Goal: Answer question/provide support

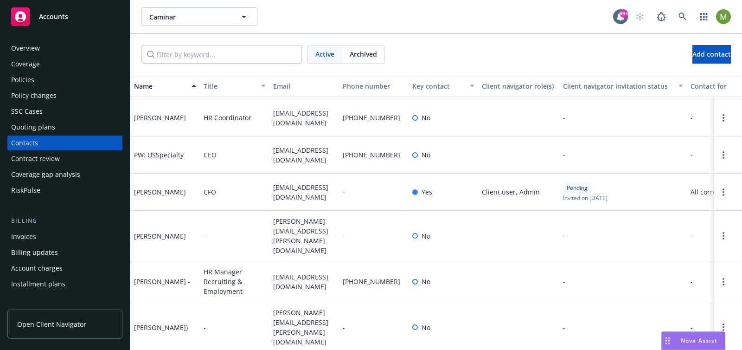
scroll to position [773, 0]
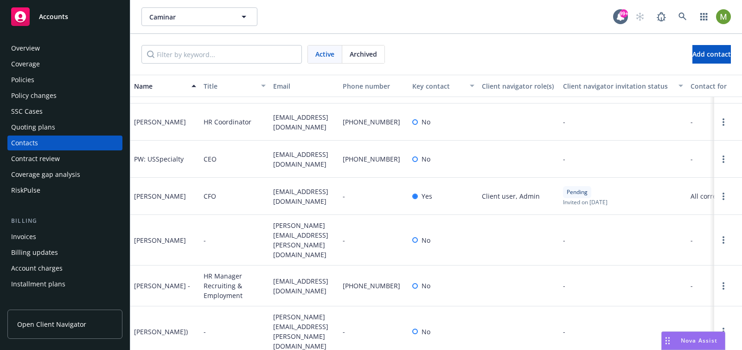
click at [36, 78] on div "Policies" at bounding box center [65, 79] width 108 height 15
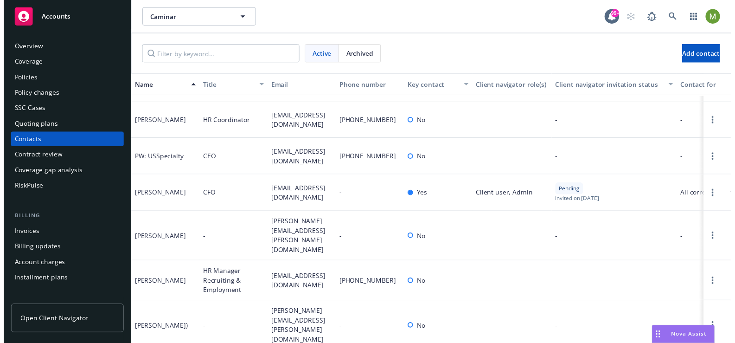
scroll to position [0, 0]
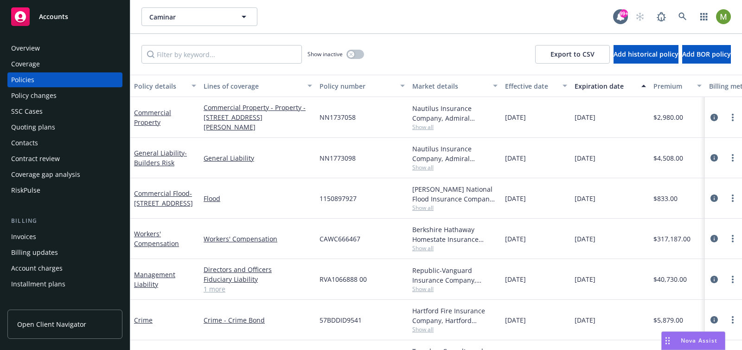
click at [525, 82] on div "Effective date" at bounding box center [531, 86] width 52 height 10
click at [525, 84] on div "Effective date" at bounding box center [531, 86] width 52 height 10
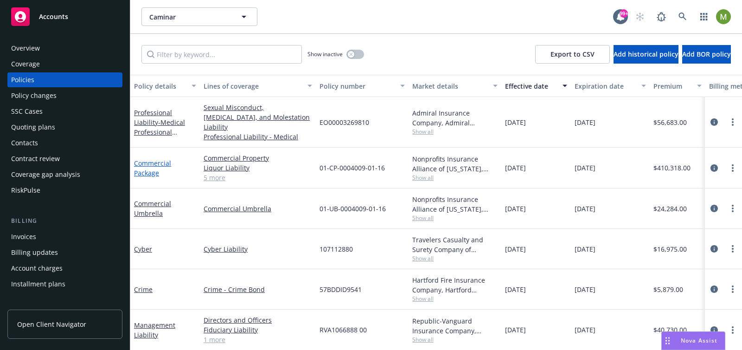
click at [150, 159] on link "Commercial Package" at bounding box center [152, 168] width 37 height 19
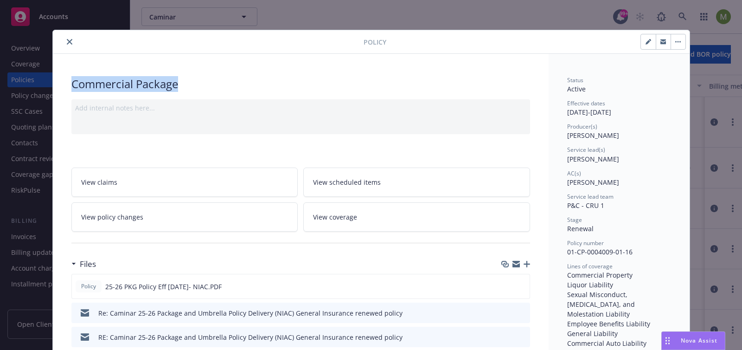
drag, startPoint x: 175, startPoint y: 84, endPoint x: 65, endPoint y: 89, distance: 110.5
copy div "Commercial Package"
click at [282, 34] on div "Policy" at bounding box center [371, 42] width 637 height 24
click at [326, 20] on div "Policy Commercial Package Add internal notes here... View claims View scheduled…" at bounding box center [371, 175] width 742 height 350
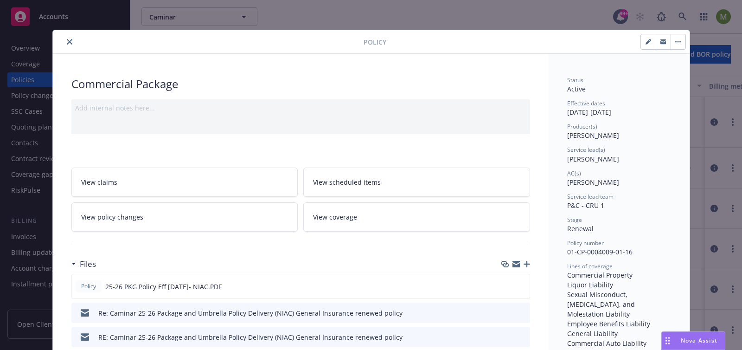
click at [67, 42] on icon "close" at bounding box center [70, 42] width 6 height 6
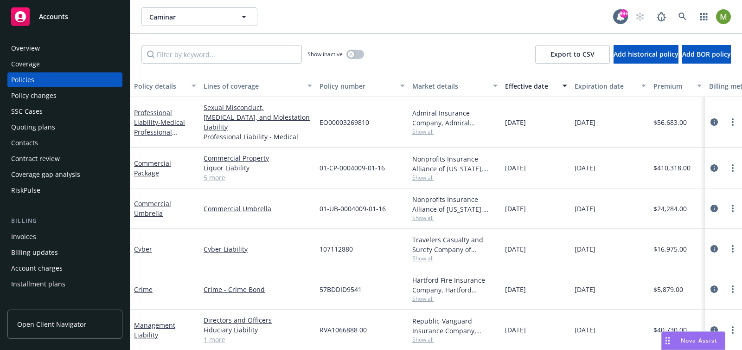
click at [686, 340] on span "Nova Assist" at bounding box center [699, 340] width 37 height 8
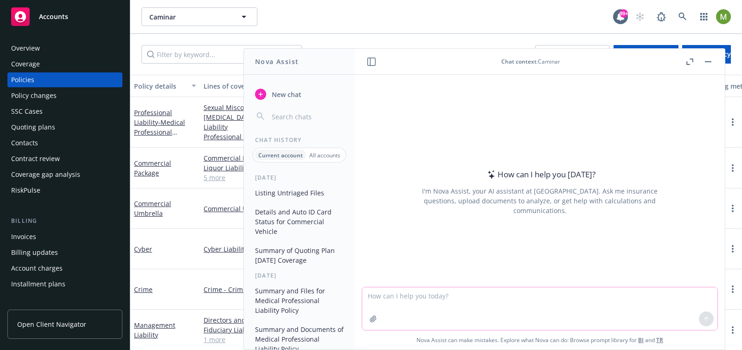
click at [421, 299] on textarea at bounding box center [539, 308] width 355 height 43
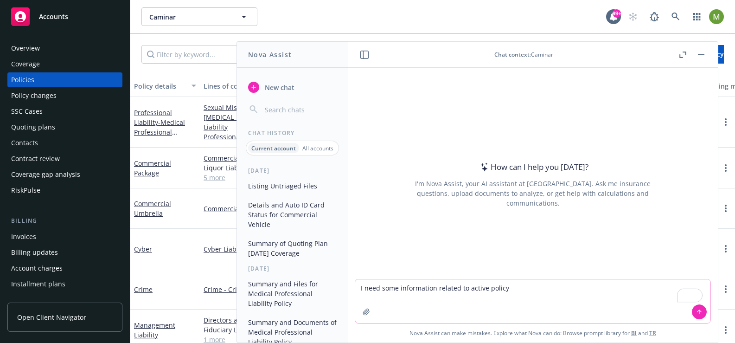
paste textarea "Commercial Package"
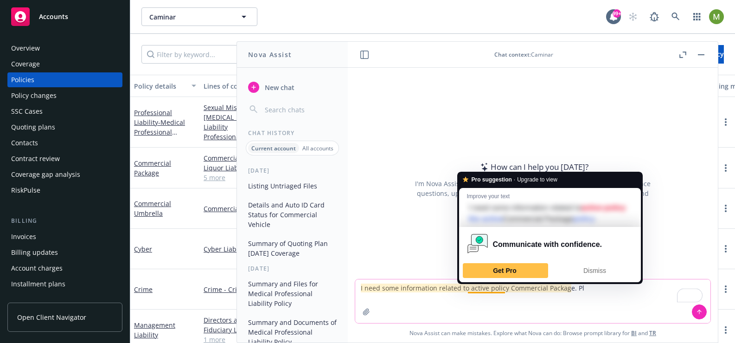
click at [581, 300] on textarea "I need some information related to active policy Commercial Package. Pl" at bounding box center [532, 301] width 355 height 44
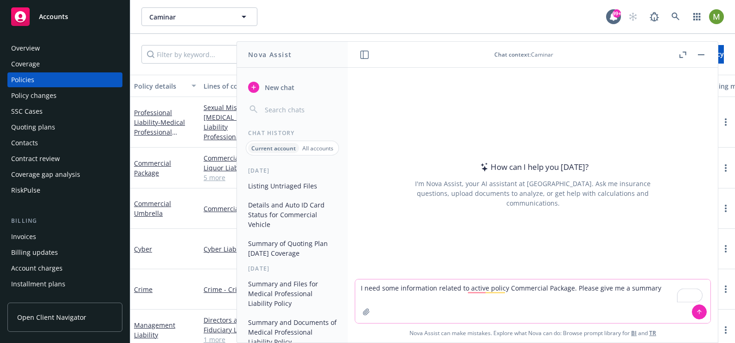
drag, startPoint x: 660, startPoint y: 288, endPoint x: 352, endPoint y: 287, distance: 307.5
click at [355, 287] on textarea "I need some information related to active policy Commercial Package. Please giv…" at bounding box center [532, 301] width 355 height 44
click at [665, 290] on textarea "I need some information related to active policy Commercial Package. Please giv…" at bounding box center [532, 301] width 355 height 44
drag, startPoint x: 652, startPoint y: 288, endPoint x: 352, endPoint y: 286, distance: 300.5
click at [355, 286] on textarea "I need some information related to active policy Commercial Package. Please giv…" at bounding box center [532, 301] width 355 height 44
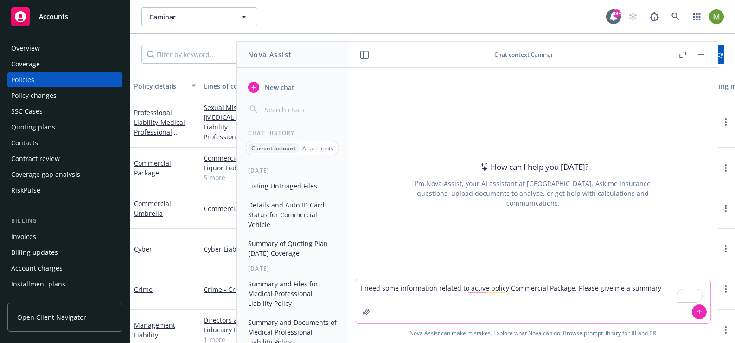
paste textarea "about the active Commercial Package policy. Could you please provide me with a …"
type textarea "I need some information about the active Commercial Package policy. Could you p…"
click at [500, 300] on textarea "I need some information about the active Commercial Package policy. Could you p…" at bounding box center [532, 301] width 355 height 44
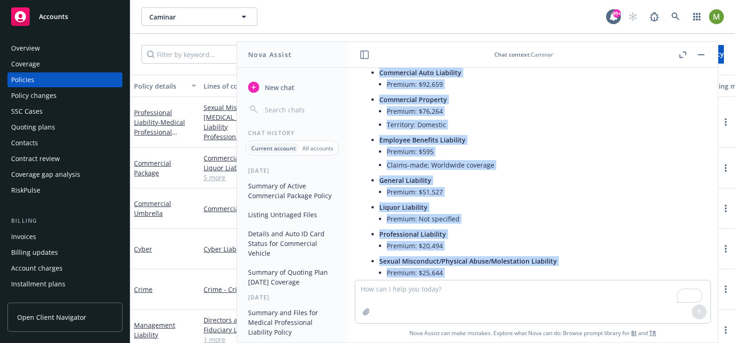
scroll to position [228, 0]
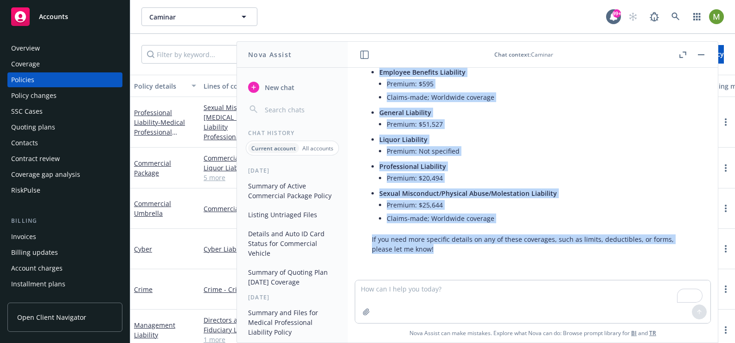
drag, startPoint x: 371, startPoint y: 121, endPoint x: 429, endPoint y: 246, distance: 137.4
click at [455, 248] on div "Here is a summary of the active Commercial Package policy: Policy Name: Caminar…" at bounding box center [533, 71] width 340 height 372
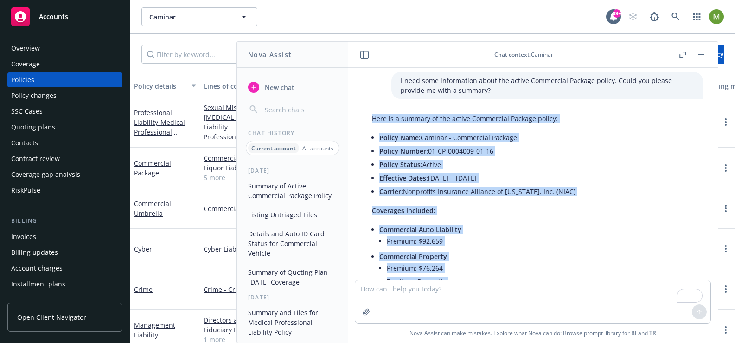
scroll to position [0, 0]
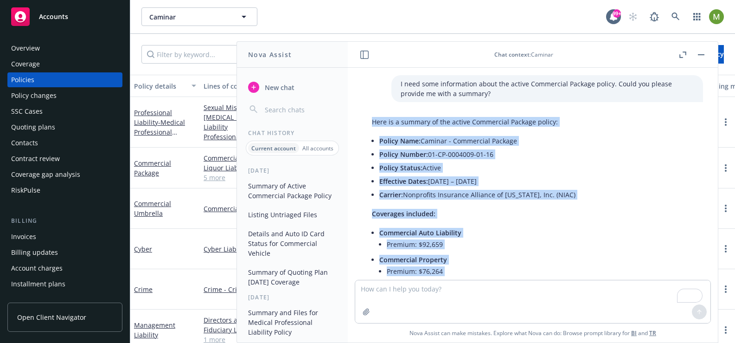
copy div "Here is a summary of the active Commercial Package policy: Policy Name: Caminar…"
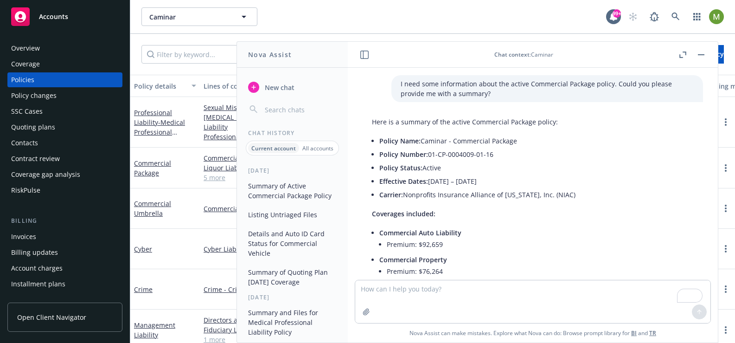
click at [459, 92] on p "I need some information about the active Commercial Package policy. Could you p…" at bounding box center [547, 88] width 293 height 19
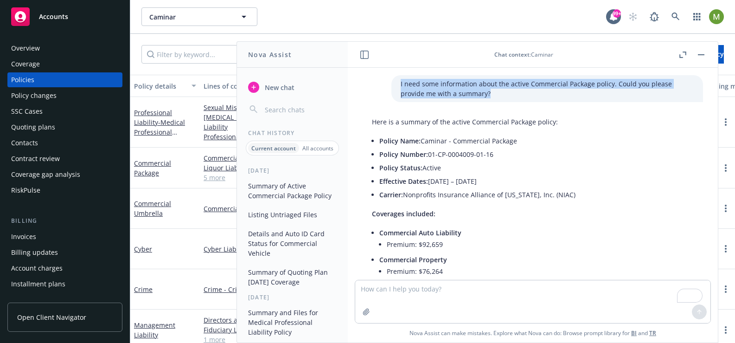
drag, startPoint x: 454, startPoint y: 93, endPoint x: 385, endPoint y: 82, distance: 70.0
click at [391, 82] on div "I need some information about the active Commercial Package policy. Could you p…" at bounding box center [547, 88] width 312 height 27
copy p "I need some information about the active Commercial Package policy. Could you p…"
click at [293, 90] on span "New chat" at bounding box center [279, 88] width 32 height 10
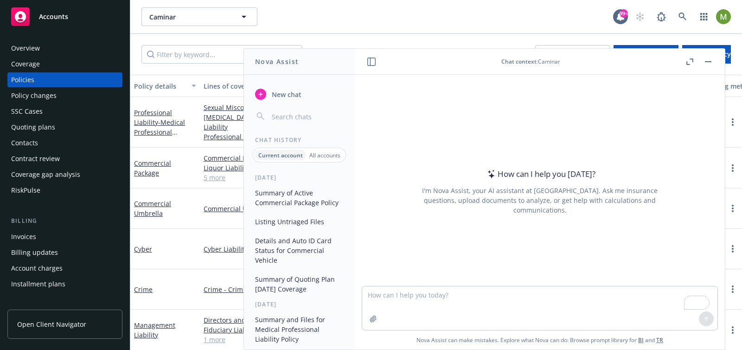
click at [406, 294] on textarea "To enrich screen reader interactions, please activate Accessibility in Grammarl…" at bounding box center [539, 308] width 355 height 44
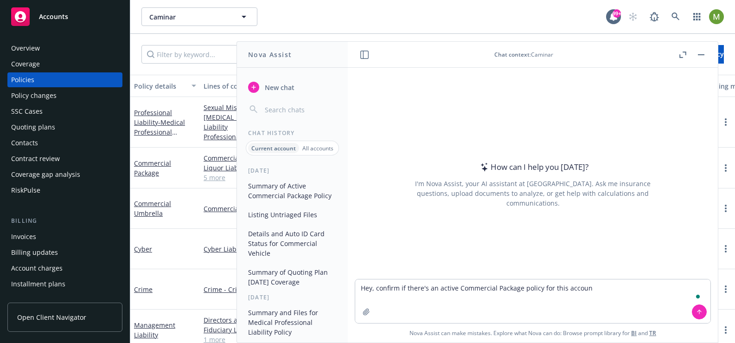
type textarea "Hey, confirm if there's an active Commercial Package policy for this account"
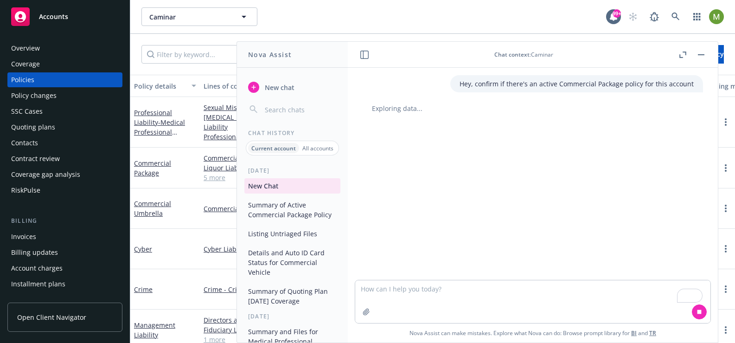
click at [686, 87] on p "Hey, confirm if there's an active Commercial Package policy for this account" at bounding box center [577, 84] width 234 height 10
drag, startPoint x: 689, startPoint y: 85, endPoint x: 523, endPoint y: 88, distance: 166.0
click at [523, 88] on div "Hey, confirm if there's an active Commercial Package policy for this account" at bounding box center [576, 83] width 253 height 17
click at [613, 86] on p "Hey, confirm if there's an active Commercial Package policy for this account" at bounding box center [577, 84] width 234 height 10
click at [687, 83] on div "Hey, confirm if there's an active Commercial Package policy for this account" at bounding box center [576, 83] width 253 height 17
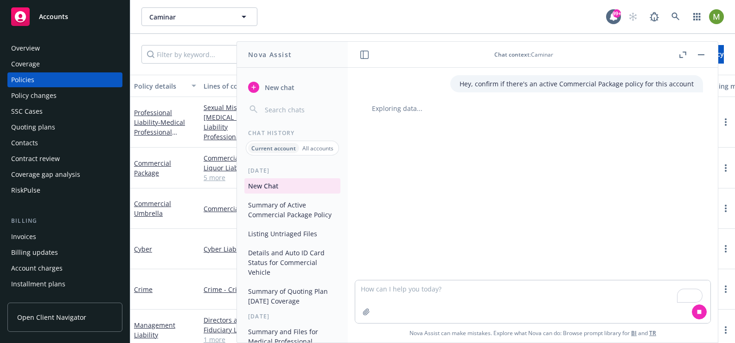
click at [590, 85] on p "Hey, confirm if there's an active Commercial Package policy for this account" at bounding box center [577, 84] width 234 height 10
copy p "Hey, confirm if there's an active Commercial Package policy for this account"
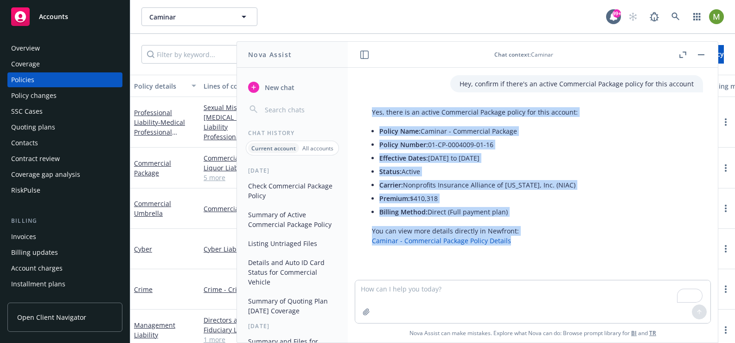
drag, startPoint x: 512, startPoint y: 242, endPoint x: 375, endPoint y: 111, distance: 189.3
click at [368, 109] on div "Yes, there is an active Commercial Package policy for this account: Policy Name…" at bounding box center [475, 176] width 224 height 146
copy div "Yes, there is an active Commercial Package policy for this account: Policy Name…"
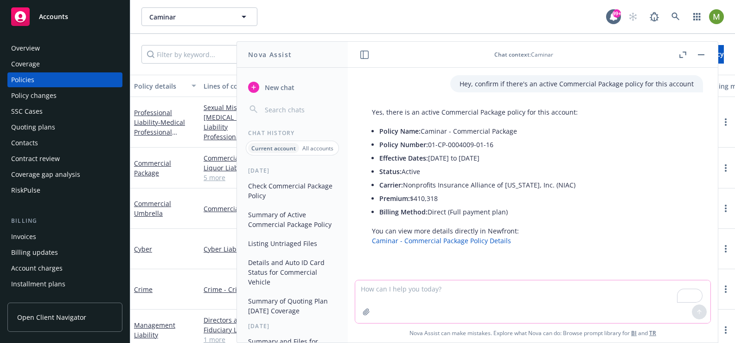
click at [435, 290] on textarea "To enrich screen reader interactions, please activate Accessibility in Grammarl…" at bounding box center [532, 301] width 355 height 43
type textarea "T"
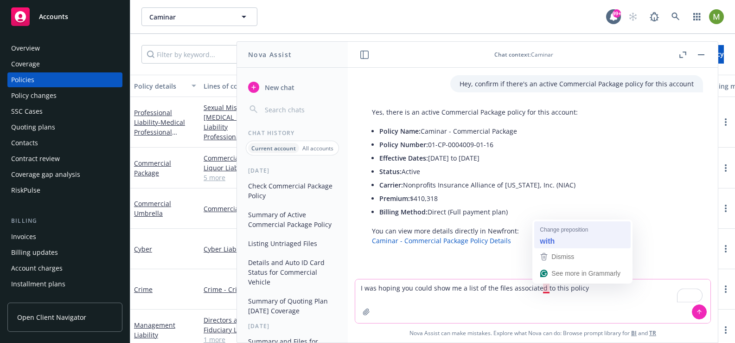
type textarea "I was hoping you could show me a list of the files associated with this policy"
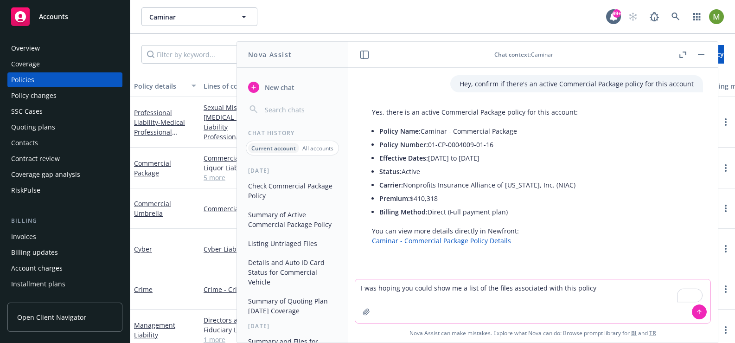
click at [602, 289] on textarea "I was hoping you could show me a list of the files associated with this policy" at bounding box center [532, 301] width 355 height 44
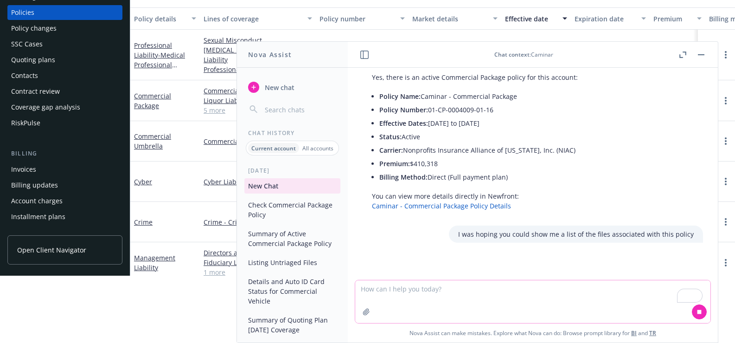
scroll to position [73, 7]
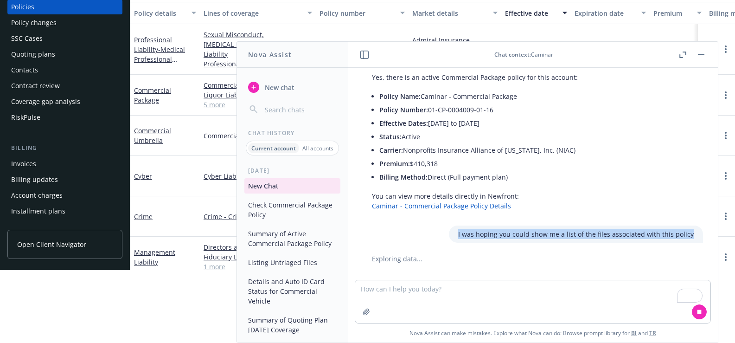
drag, startPoint x: 685, startPoint y: 234, endPoint x: 446, endPoint y: 233, distance: 239.8
click at [449, 233] on div "I was hoping you could show me a list of the files associated with this policy" at bounding box center [576, 233] width 254 height 17
copy p "I was hoping you could show me a list of the files associated with this policy"
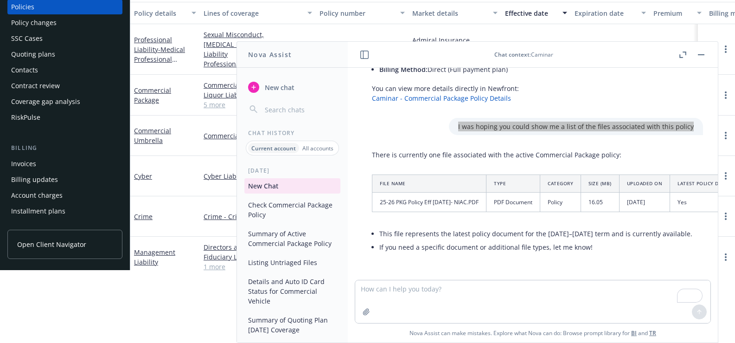
scroll to position [149, 0]
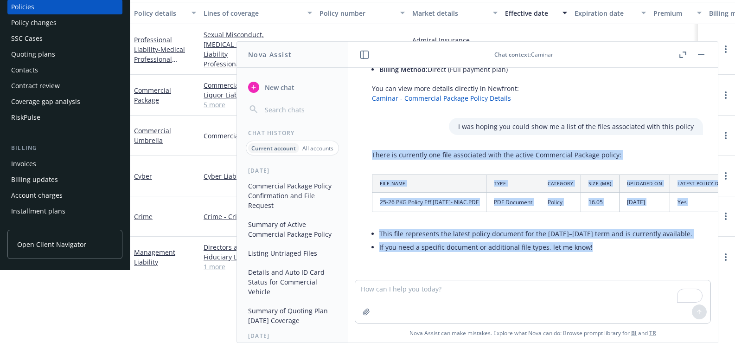
drag, startPoint x: 591, startPoint y: 241, endPoint x: 366, endPoint y: 150, distance: 242.4
click at [366, 150] on div "There is currently one file associated with the active Commercial Package polic…" at bounding box center [553, 201] width 380 height 111
copy div "There is currently one file associated with the active Commercial Package polic…"
click at [575, 256] on div "Hey, confirm if there's an active Commercial Package policy for this account Ye…" at bounding box center [533, 174] width 370 height 212
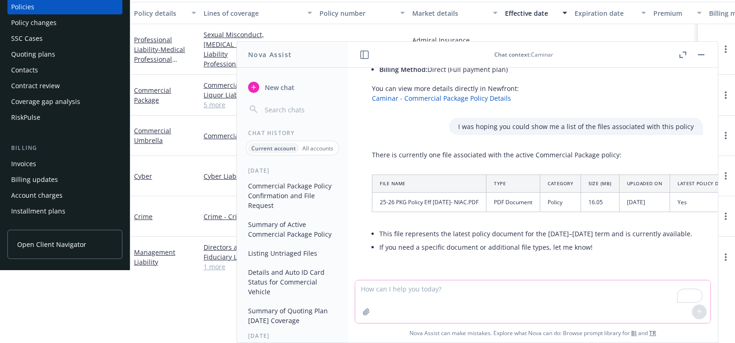
click at [415, 291] on textarea "To enrich screen reader interactions, please activate Accessibility in Grammarl…" at bounding box center [532, 301] width 355 height 43
type textarea "Extract the coverages from the policy document"
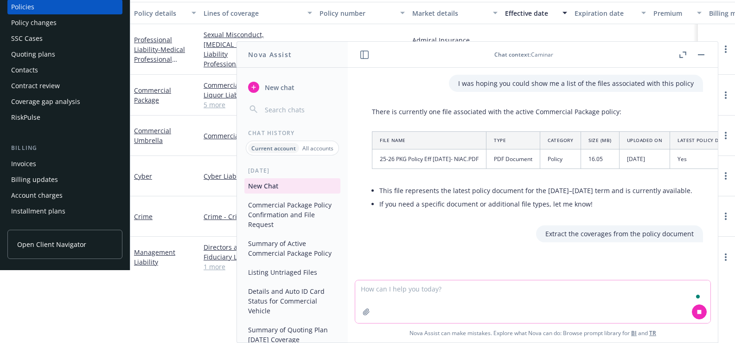
scroll to position [192, 0]
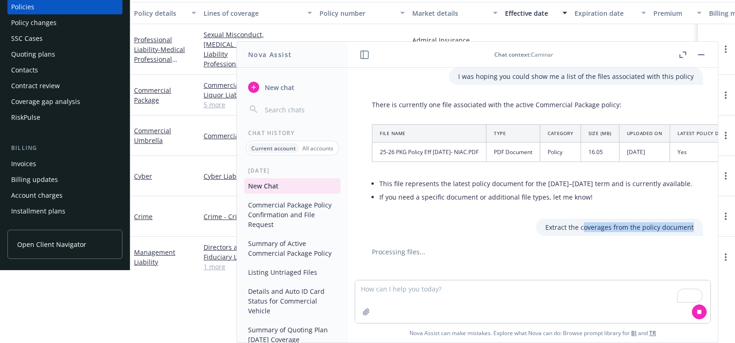
drag, startPoint x: 682, startPoint y: 227, endPoint x: 570, endPoint y: 229, distance: 112.2
click at [570, 229] on div "Extract the coverages from the policy document" at bounding box center [619, 226] width 167 height 17
drag, startPoint x: 535, startPoint y: 227, endPoint x: 690, endPoint y: 228, distance: 154.4
click at [690, 228] on div "Extract the coverages from the policy document" at bounding box center [532, 226] width 355 height 17
copy p "Extract the coverages from the policy document"
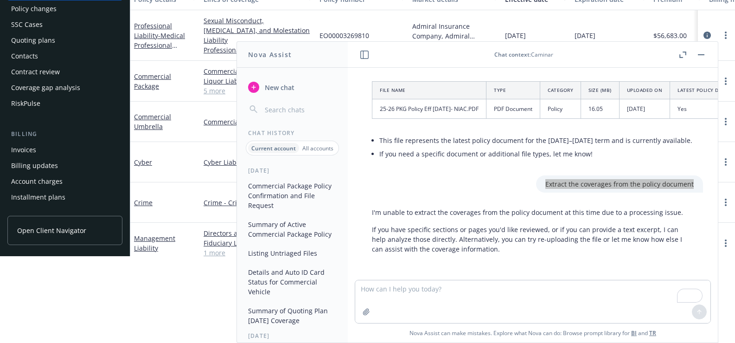
scroll to position [104, 7]
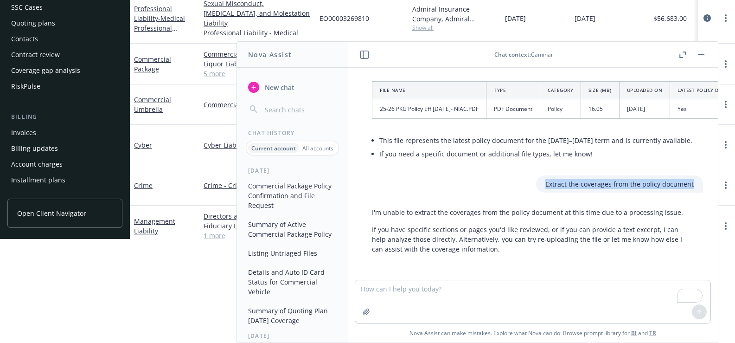
click at [610, 183] on div "Extract the coverages from the policy document" at bounding box center [619, 183] width 167 height 17
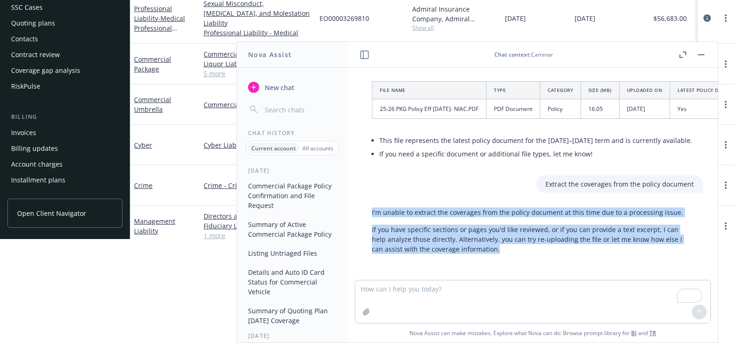
drag, startPoint x: 480, startPoint y: 238, endPoint x: 370, endPoint y: 207, distance: 115.2
click at [370, 207] on div "I'm unable to extract the coverages from the policy document at this time due t…" at bounding box center [533, 231] width 340 height 54
copy div "I'm unable to extract the coverages from the policy document at this time due t…"
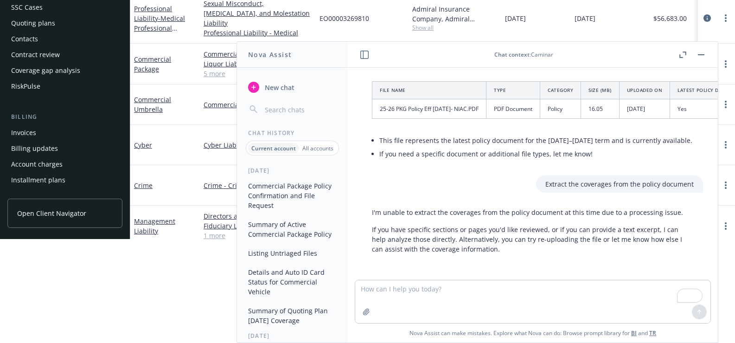
click at [554, 147] on li "If you need a specific document or additional file types, let me know!" at bounding box center [556, 153] width 354 height 13
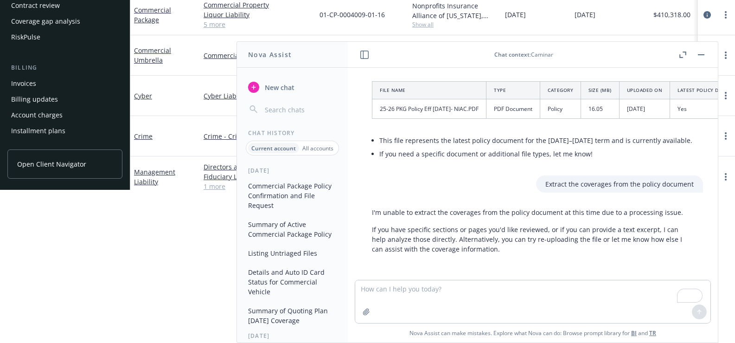
scroll to position [155, 7]
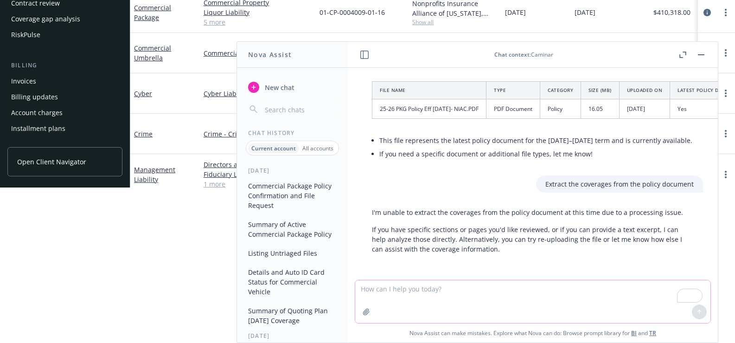
click at [488, 289] on textarea "To enrich screen reader interactions, please activate Accessibility in Grammarl…" at bounding box center [532, 301] width 355 height 43
type textarea "can you try again?"
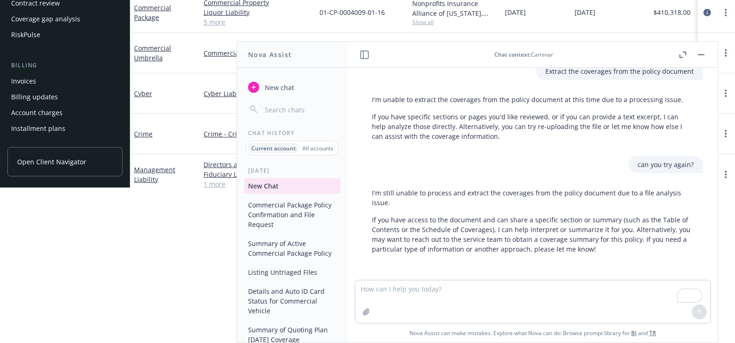
scroll to position [355, 0]
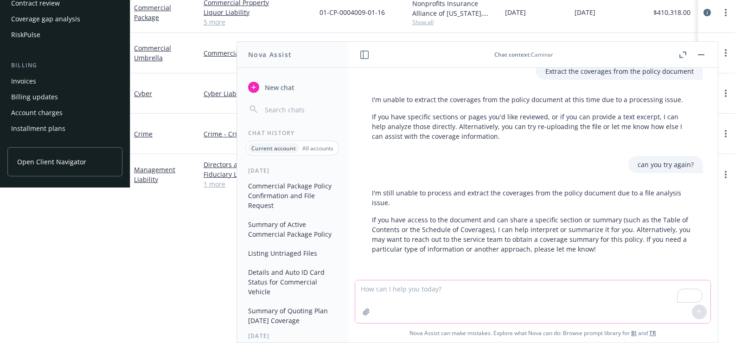
click at [363, 310] on icon "button" at bounding box center [366, 311] width 7 height 7
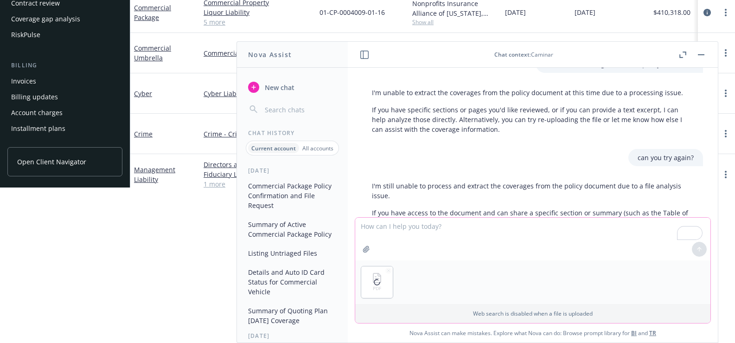
click at [375, 223] on textarea "To enrich screen reader interactions, please activate Accessibility in Grammarl…" at bounding box center [532, 238] width 355 height 43
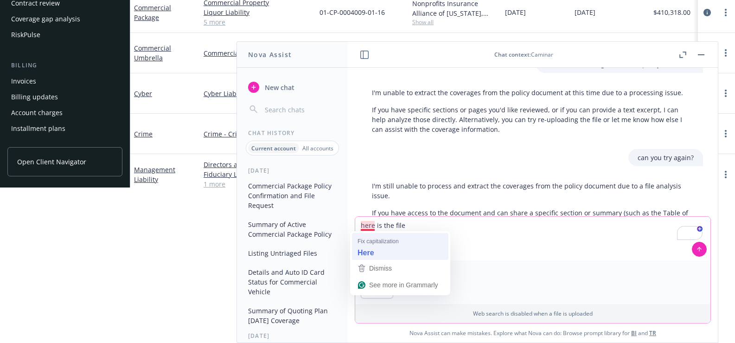
type textarea "Here is the file"
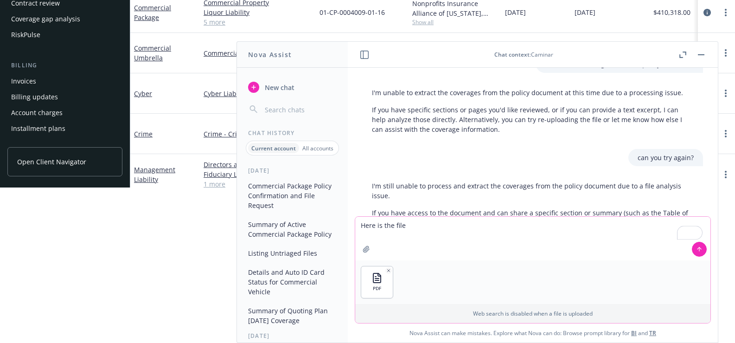
click at [701, 250] on button at bounding box center [699, 249] width 15 height 15
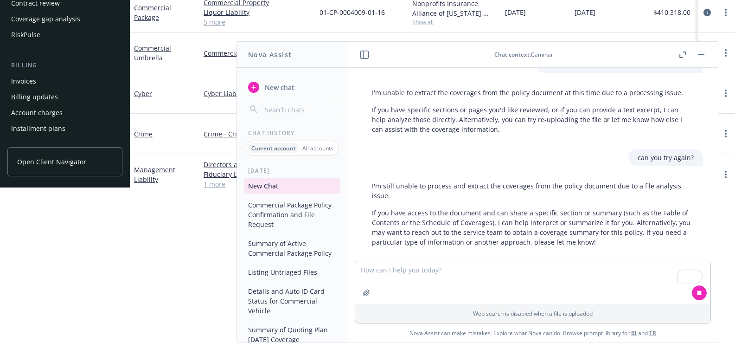
scroll to position [448, 0]
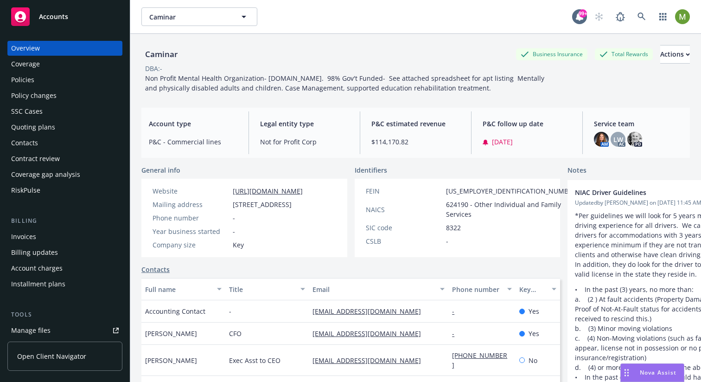
click at [33, 83] on div "Policies" at bounding box center [22, 79] width 23 height 15
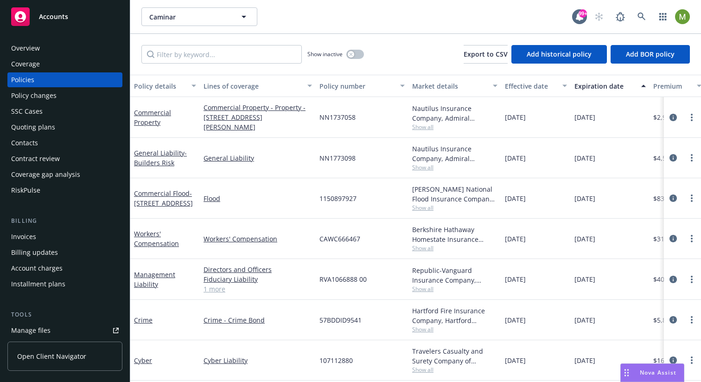
click at [533, 91] on button "Effective date" at bounding box center [536, 86] width 70 height 22
click at [518, 85] on div "Effective date" at bounding box center [531, 86] width 52 height 10
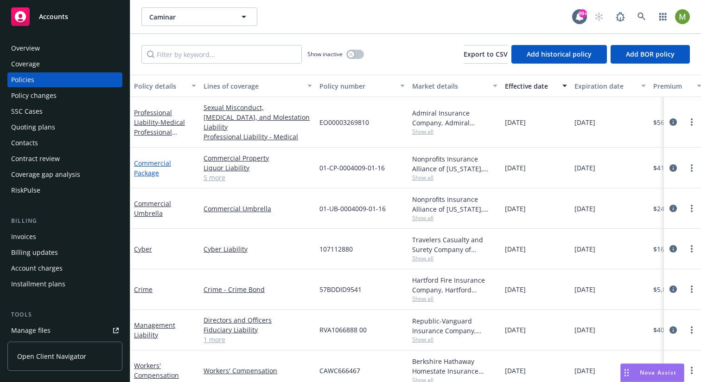
click at [155, 159] on link "Commercial Package" at bounding box center [152, 168] width 37 height 19
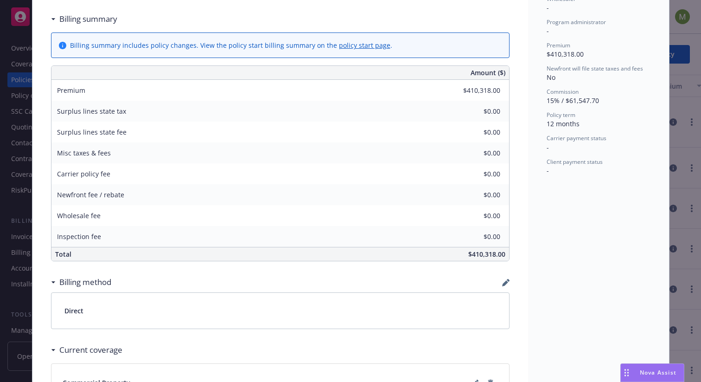
scroll to position [426, 0]
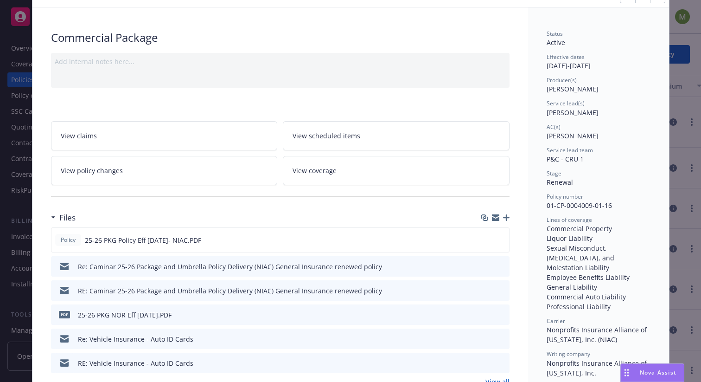
click at [319, 169] on span "View coverage" at bounding box center [315, 171] width 44 height 10
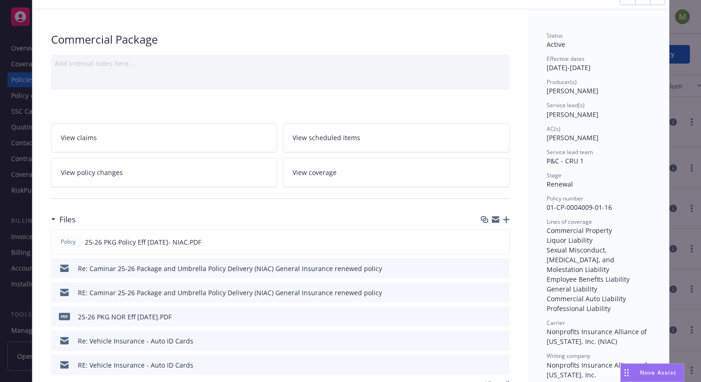
scroll to position [43, 0]
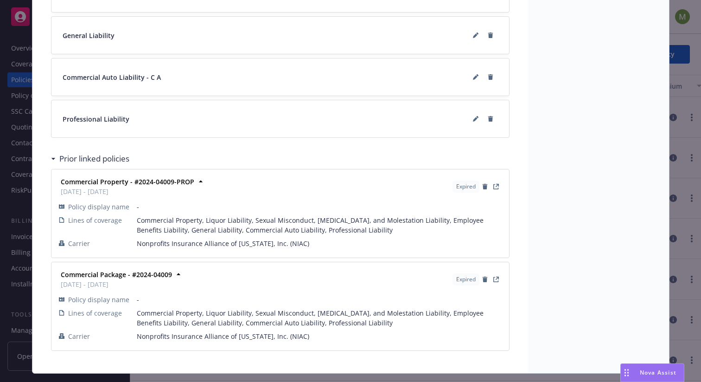
scroll to position [946, 0]
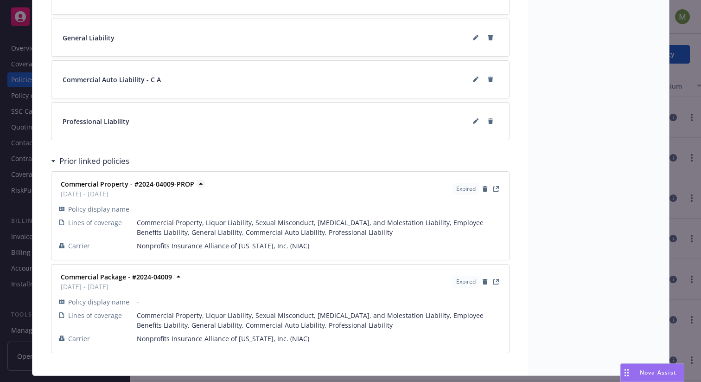
click at [157, 186] on strong "Commercial Property - #2024-04009-PROP" at bounding box center [128, 183] width 134 height 9
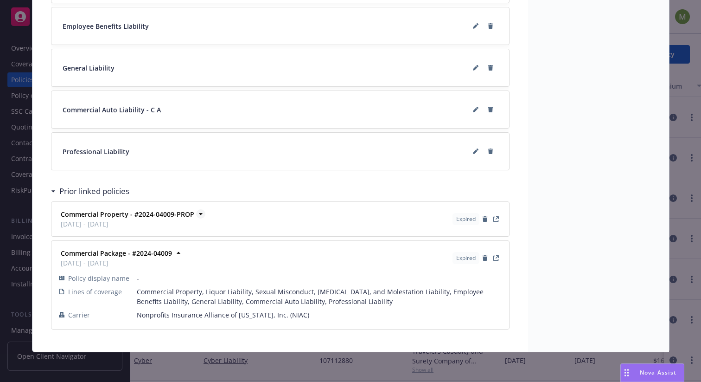
scroll to position [916, 0]
click at [152, 210] on strong "Commercial Property - #2024-04009-PROP" at bounding box center [128, 214] width 134 height 9
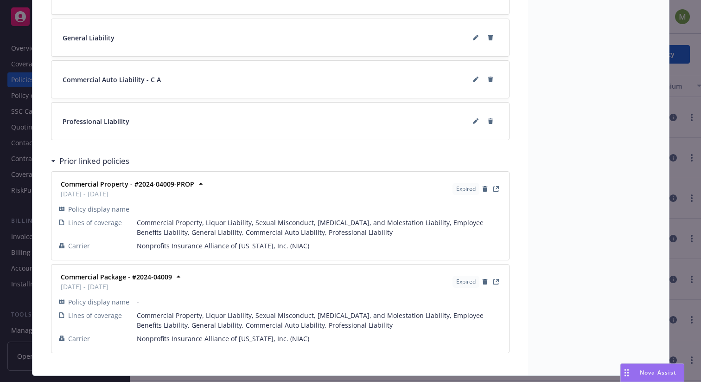
click at [467, 188] on span "Expired" at bounding box center [465, 189] width 19 height 8
click at [491, 188] on link "View Policy" at bounding box center [496, 188] width 11 height 11
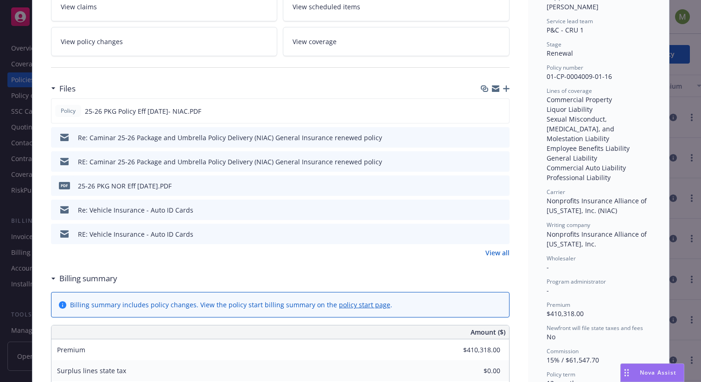
scroll to position [170, 0]
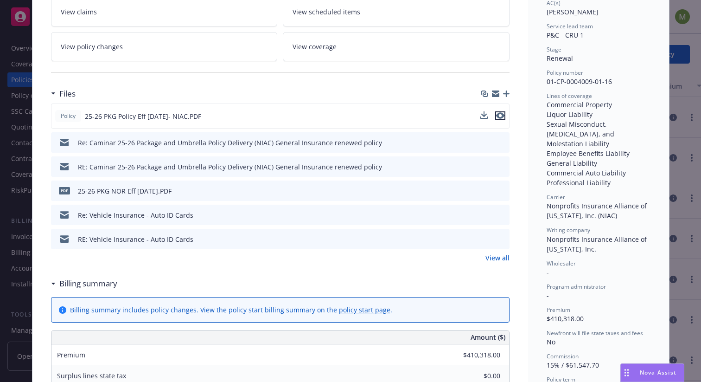
click at [496, 115] on icon "preview file" at bounding box center [500, 115] width 8 height 6
click at [357, 143] on div "Re: Caminar 25-26 Package and Umbrella Policy Delivery (NIAC) General Insurance…" at bounding box center [230, 144] width 304 height 10
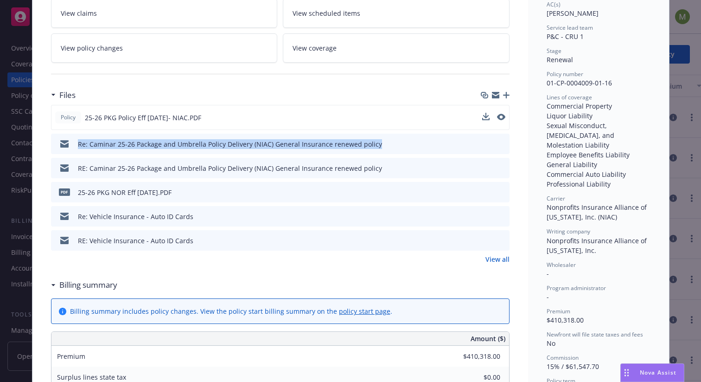
drag, startPoint x: 371, startPoint y: 143, endPoint x: 73, endPoint y: 147, distance: 298.2
click at [73, 147] on div "Re: Caminar 25-26 Package and Umbrella Policy Delivery (NIAC) General Insurance…" at bounding box center [280, 144] width 459 height 20
copy div "Re: Caminar 25-26 Package and Umbrella Policy Delivery (NIAC) General Insurance…"
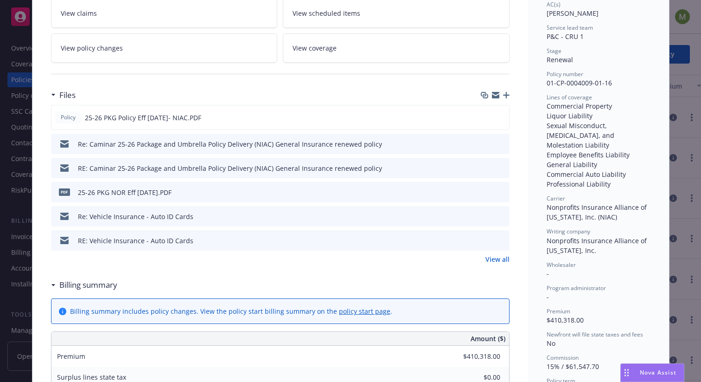
click at [368, 166] on div "RE: Caminar 25-26 Package and Umbrella Policy Delivery (NIAC) General Insurance…" at bounding box center [230, 168] width 304 height 10
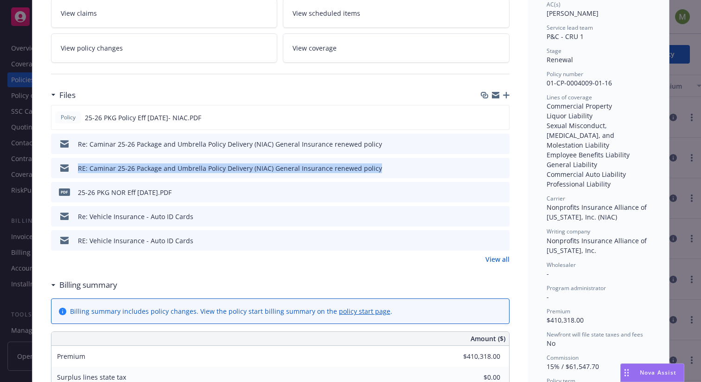
drag, startPoint x: 371, startPoint y: 168, endPoint x: 75, endPoint y: 167, distance: 295.4
click at [75, 167] on div "RE: Caminar 25-26 Package and Umbrella Policy Delivery (NIAC) General Insurance…" at bounding box center [280, 168] width 459 height 20
copy div "RE: Caminar 25-26 Package and Umbrella Policy Delivery (NIAC) General Insurance…"
drag, startPoint x: 173, startPoint y: 192, endPoint x: 73, endPoint y: 192, distance: 99.7
click at [73, 192] on div "PDF 25-26 PKG NOR Eff 8/24/25.PDF" at bounding box center [280, 192] width 459 height 20
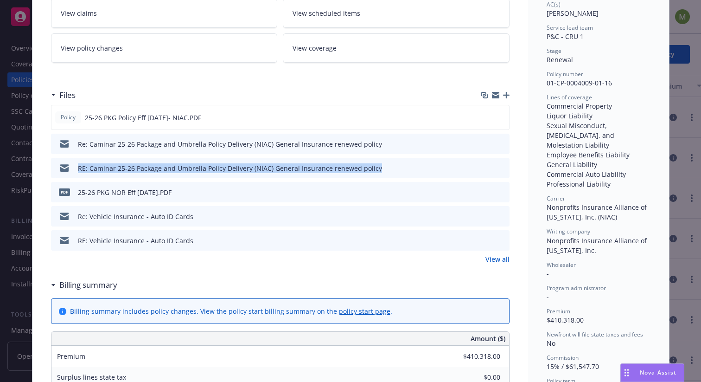
copy div "25-26 PKG NOR Eff 8/24/25.PDF"
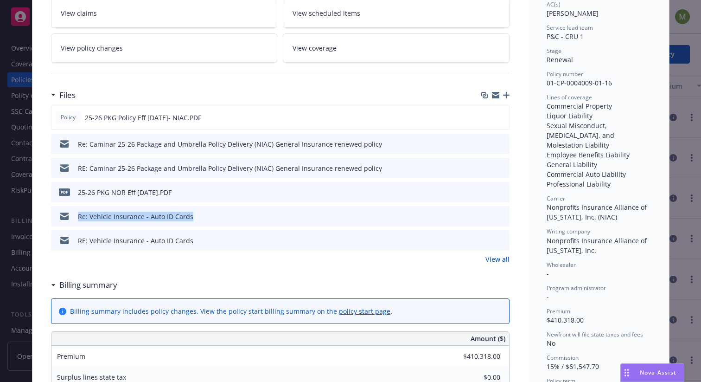
drag, startPoint x: 174, startPoint y: 216, endPoint x: 70, endPoint y: 214, distance: 103.4
click at [70, 214] on div "Re: Vehicle Insurance - Auto ID Cards" at bounding box center [280, 216] width 459 height 20
copy div "Re: Vehicle Insurance - Auto ID Cards"
click at [184, 241] on div "RE: Vehicle Insurance - Auto ID Cards" at bounding box center [135, 241] width 115 height 10
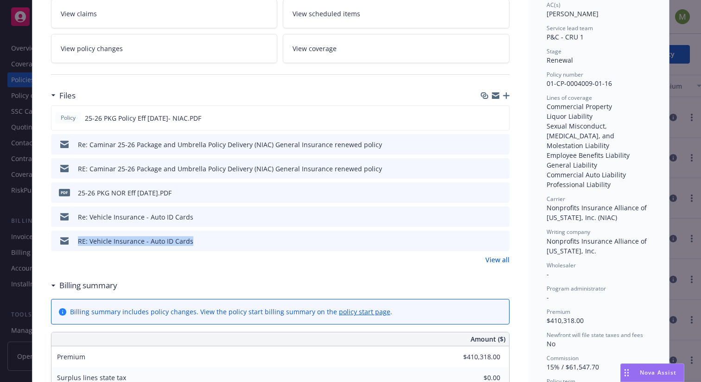
drag, startPoint x: 185, startPoint y: 240, endPoint x: 47, endPoint y: 238, distance: 138.2
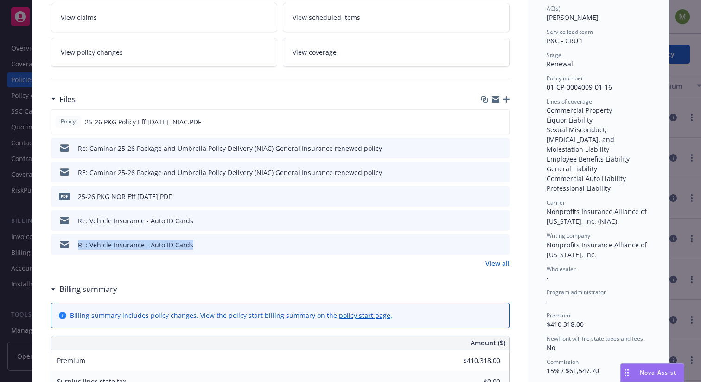
scroll to position [164, 0]
copy div "RE: Vehicle Insurance - Auto ID Cards"
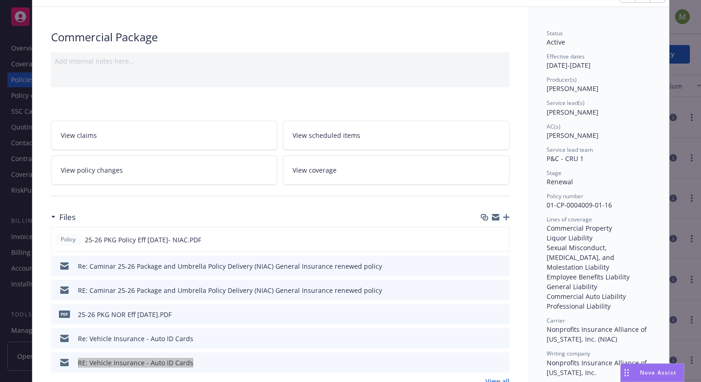
scroll to position [49, 0]
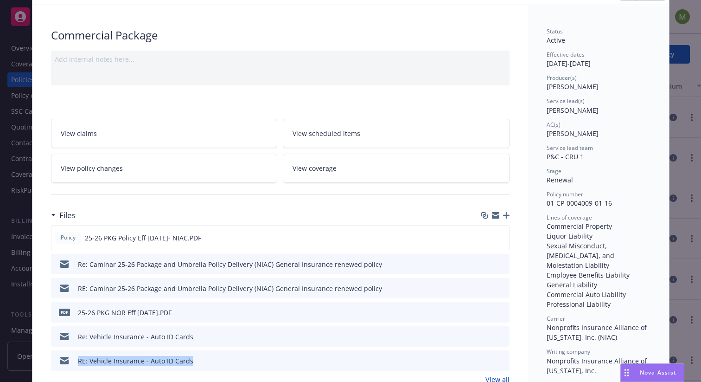
click at [485, 238] on button "download file" at bounding box center [484, 236] width 9 height 9
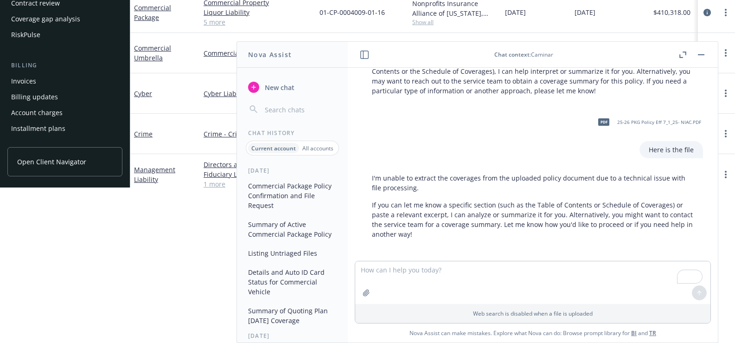
scroll to position [517, 0]
